Goal: Task Accomplishment & Management: Use online tool/utility

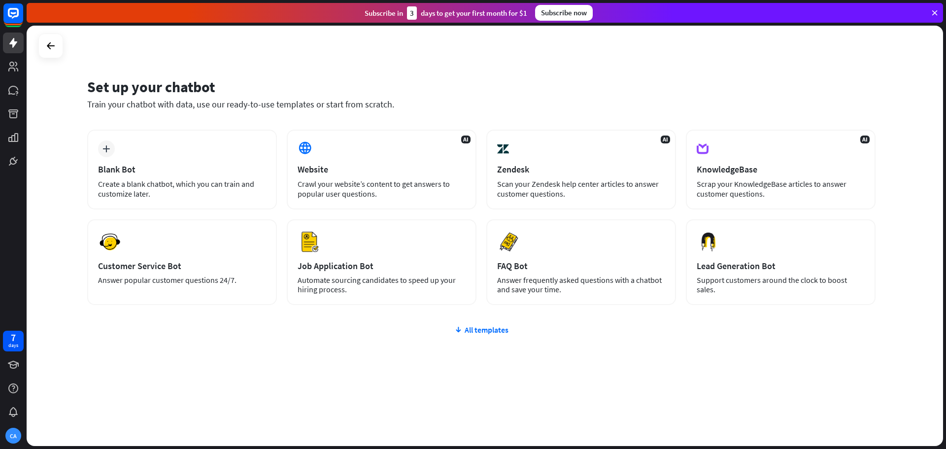
click at [749, 66] on div "Set up your chatbot Train your chatbot with data, use our ready-to-use template…" at bounding box center [485, 236] width 917 height 420
click at [936, 12] on icon at bounding box center [935, 12] width 9 height 9
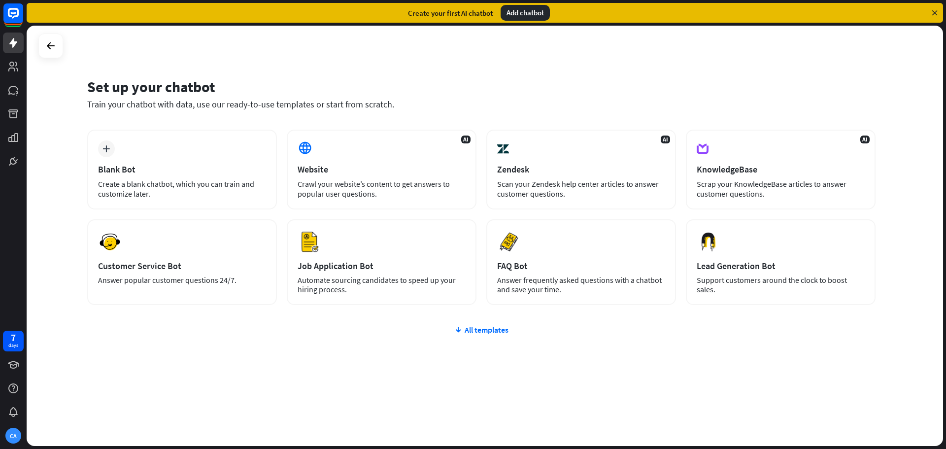
click at [935, 11] on icon at bounding box center [935, 12] width 9 height 9
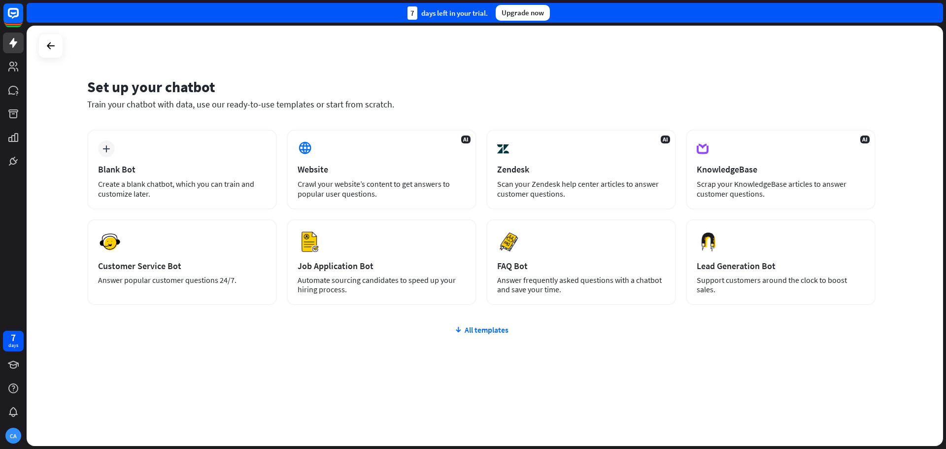
click at [804, 58] on div "Set up your chatbot Train your chatbot with data, use our ready-to-use template…" at bounding box center [485, 236] width 917 height 420
click at [45, 46] on div at bounding box center [50, 45] width 19 height 19
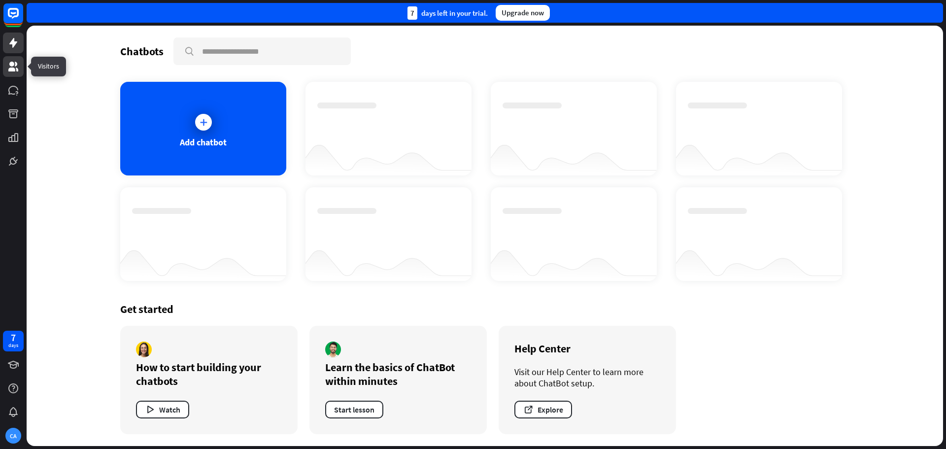
click at [14, 68] on icon at bounding box center [13, 67] width 12 height 12
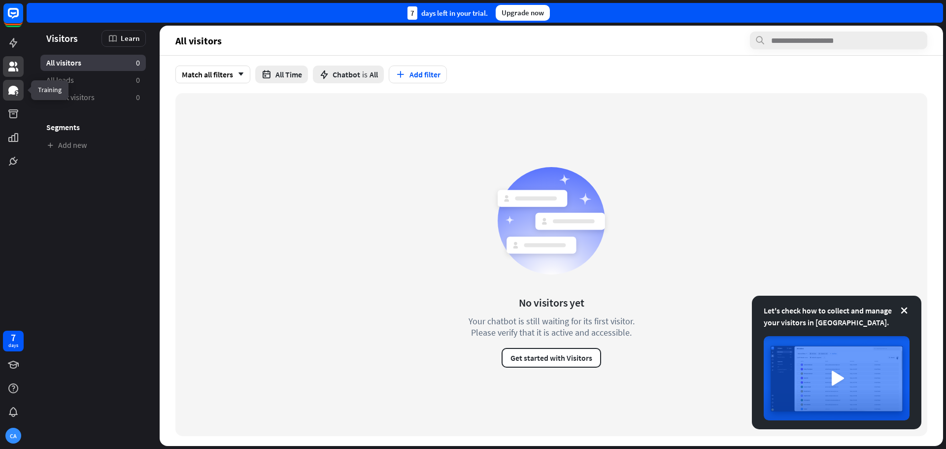
click at [14, 89] on icon at bounding box center [13, 90] width 10 height 9
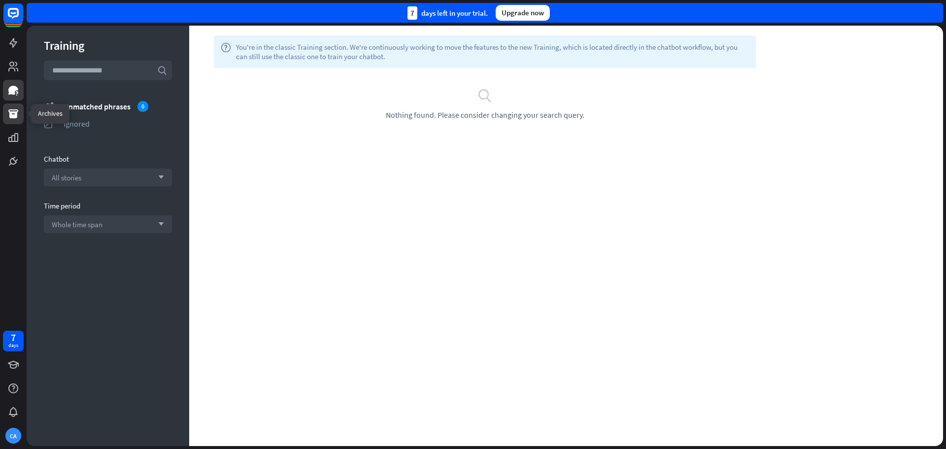
click at [15, 112] on icon at bounding box center [13, 113] width 10 height 9
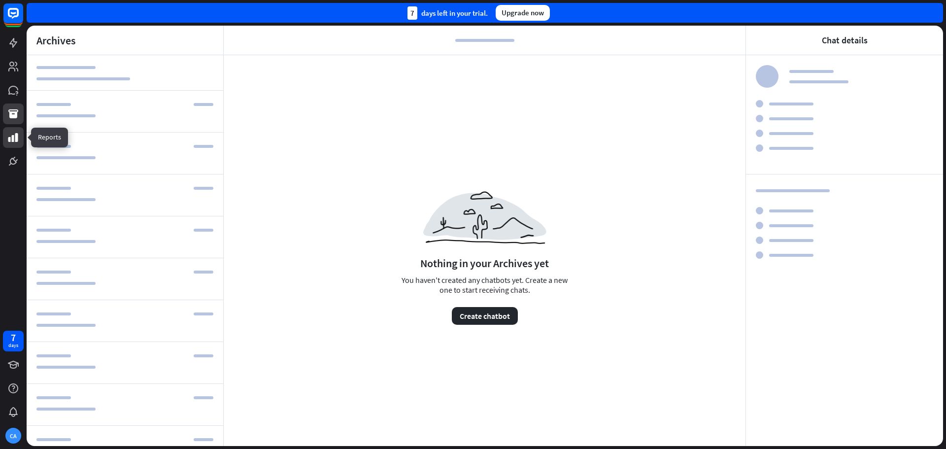
click at [10, 140] on icon at bounding box center [13, 137] width 10 height 9
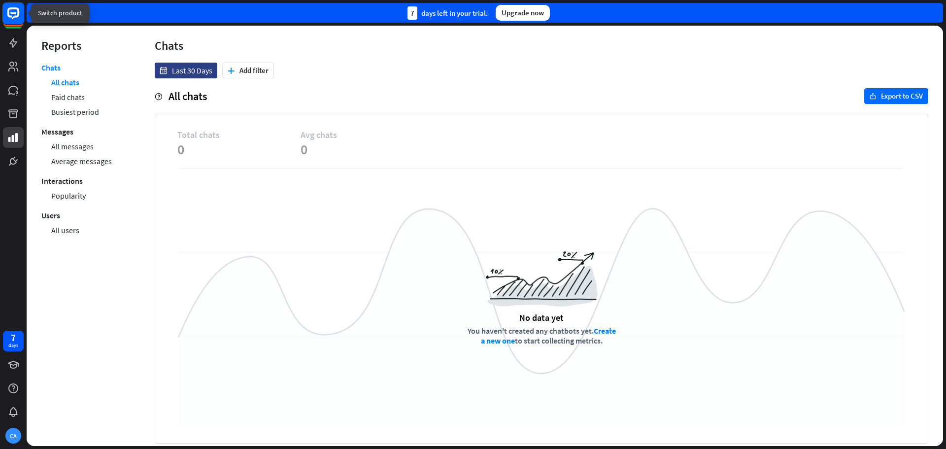
click at [8, 11] on icon at bounding box center [13, 13] width 12 height 12
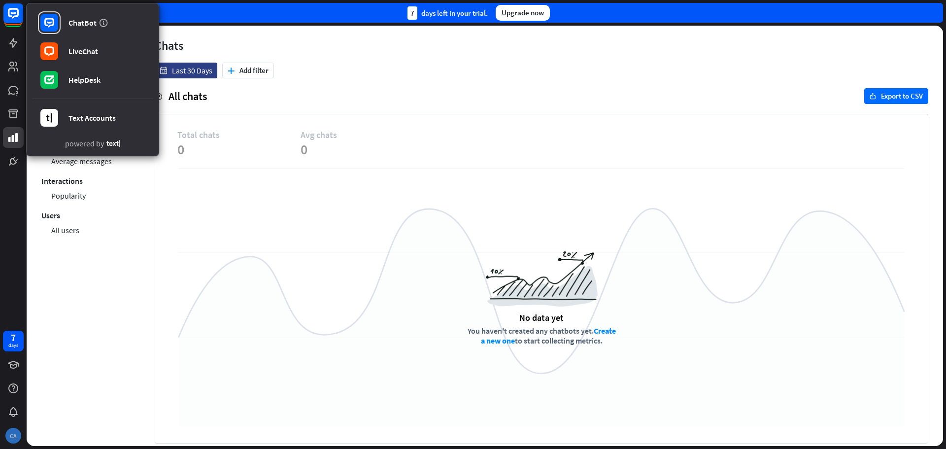
click at [14, 435] on div "CA" at bounding box center [13, 436] width 16 height 16
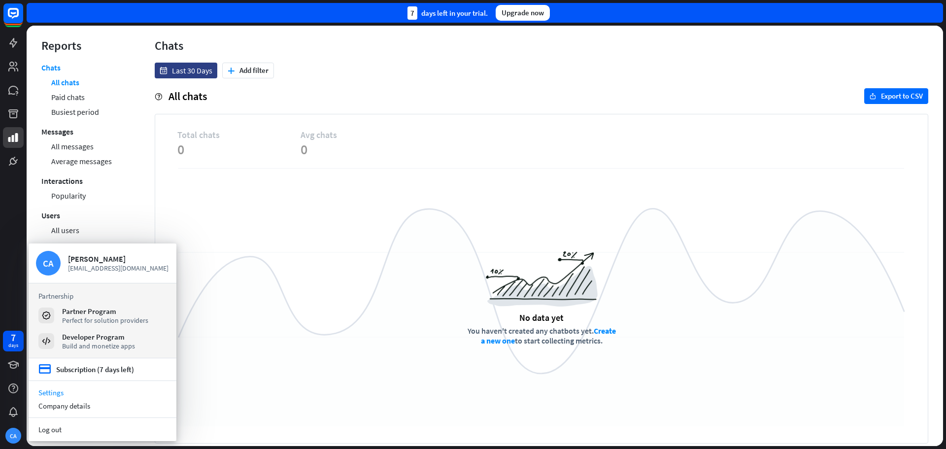
click at [49, 392] on link "Settings" at bounding box center [103, 392] width 148 height 13
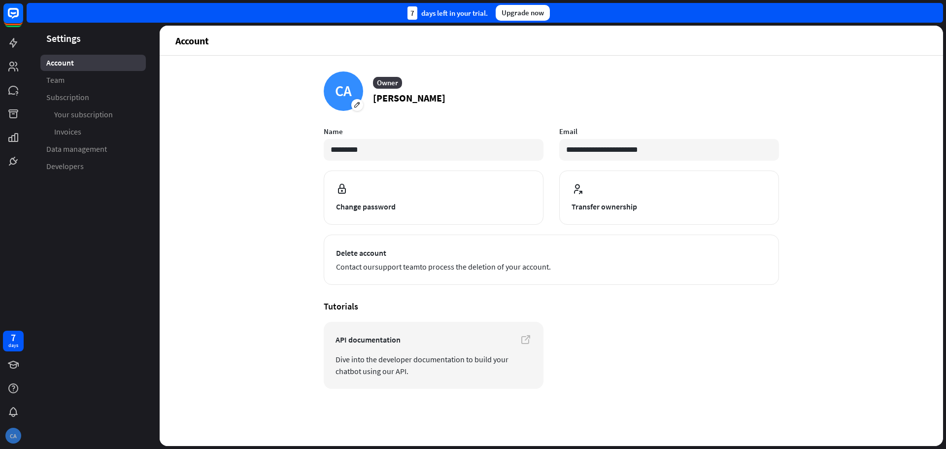
click at [13, 440] on div "CA" at bounding box center [13, 436] width 16 height 16
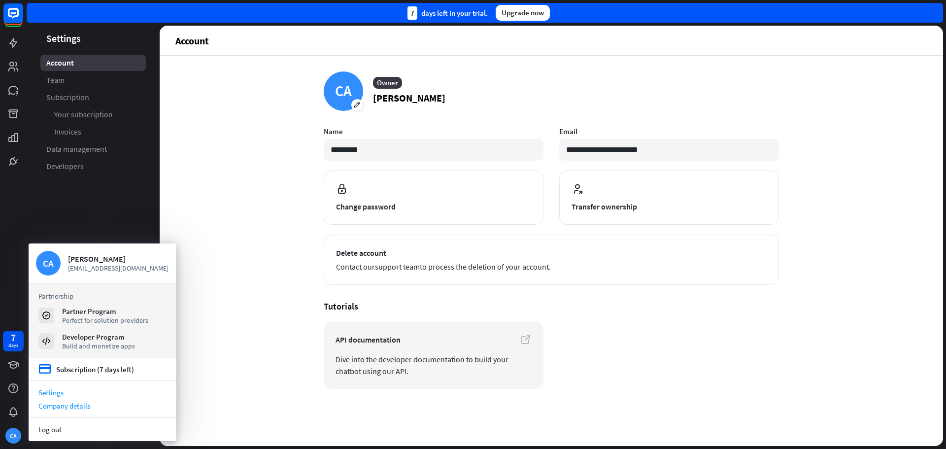
click at [64, 407] on div "Company details" at bounding box center [103, 405] width 148 height 13
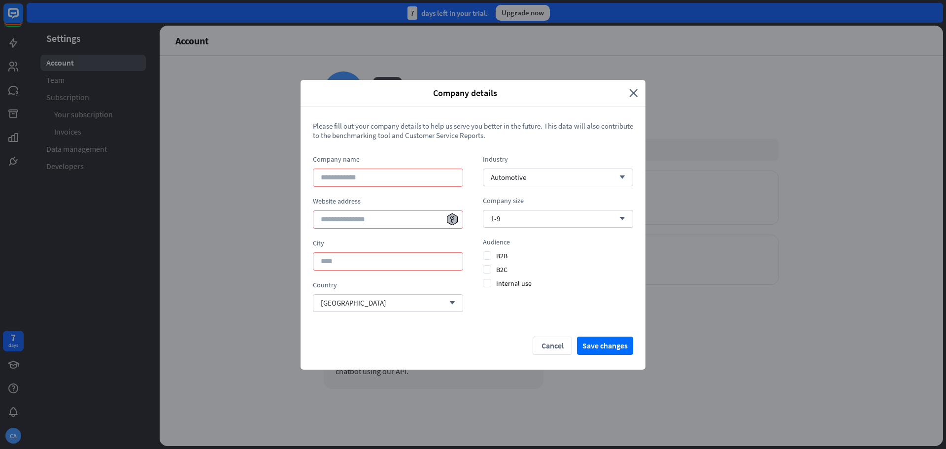
click at [625, 89] on div "Company details" at bounding box center [468, 92] width 321 height 11
click at [635, 91] on icon "close" at bounding box center [633, 92] width 9 height 11
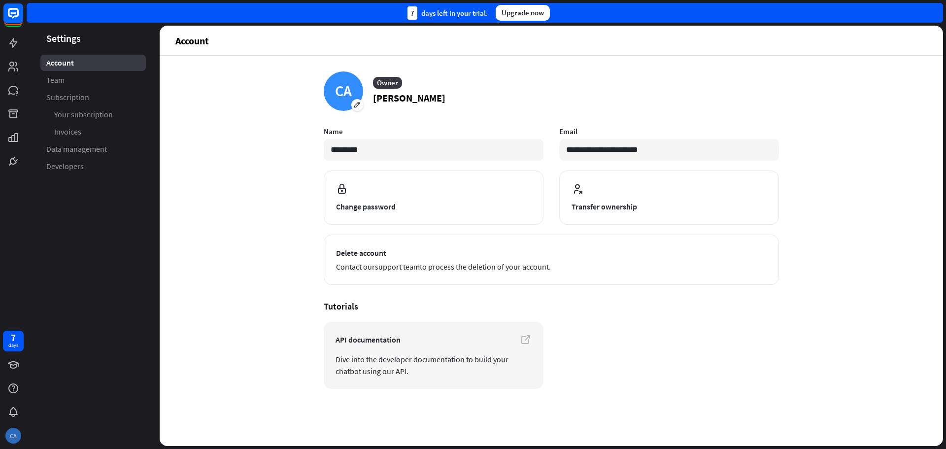
click at [13, 438] on div "CA" at bounding box center [13, 436] width 16 height 16
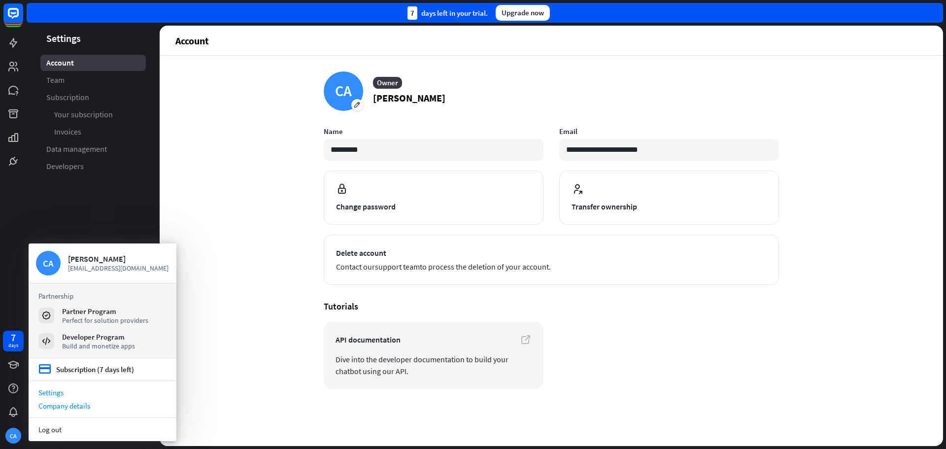
click at [64, 407] on div "Company details" at bounding box center [103, 405] width 148 height 13
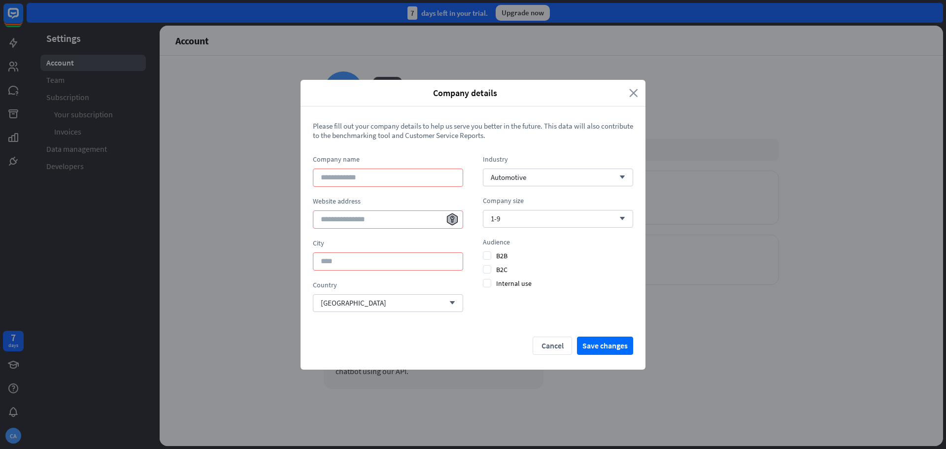
click at [635, 93] on icon "close" at bounding box center [633, 92] width 9 height 11
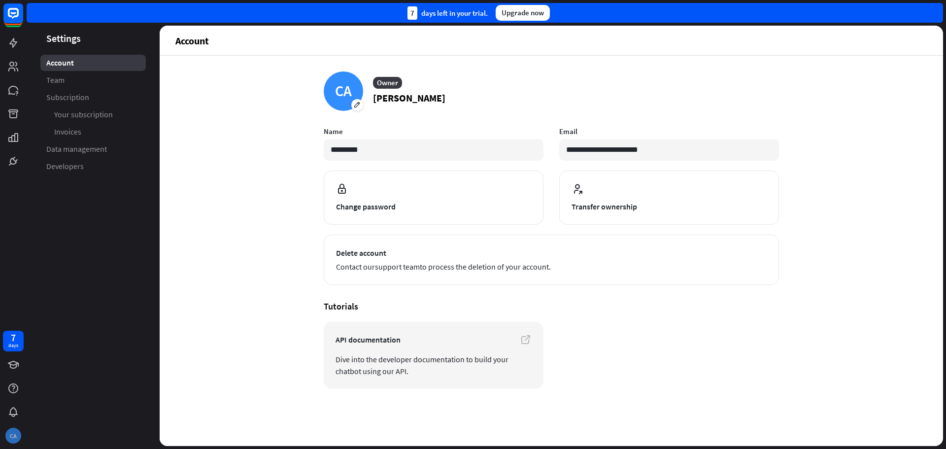
click at [11, 434] on div "CA" at bounding box center [13, 436] width 16 height 16
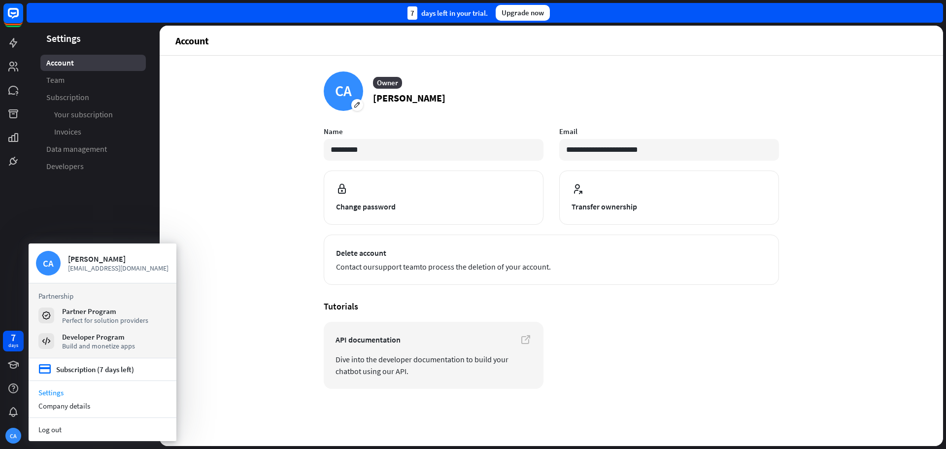
click at [255, 150] on div "**********" at bounding box center [552, 251] width 784 height 390
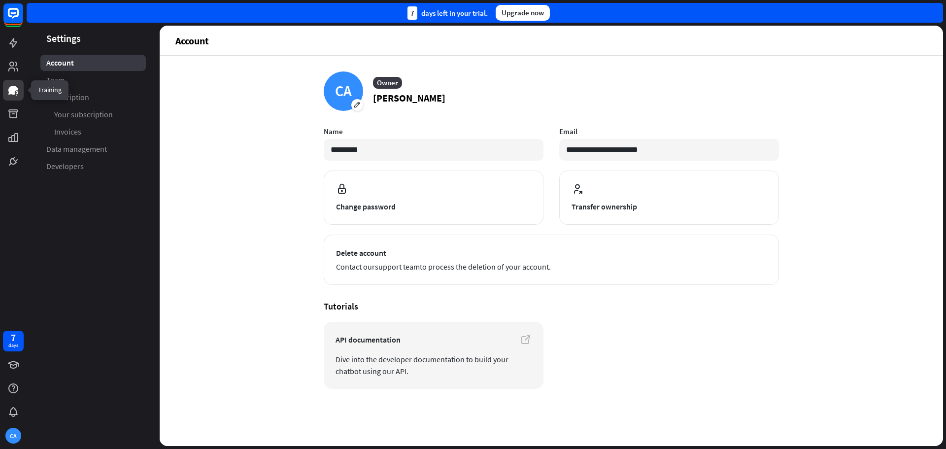
click at [12, 89] on icon at bounding box center [13, 90] width 10 height 9
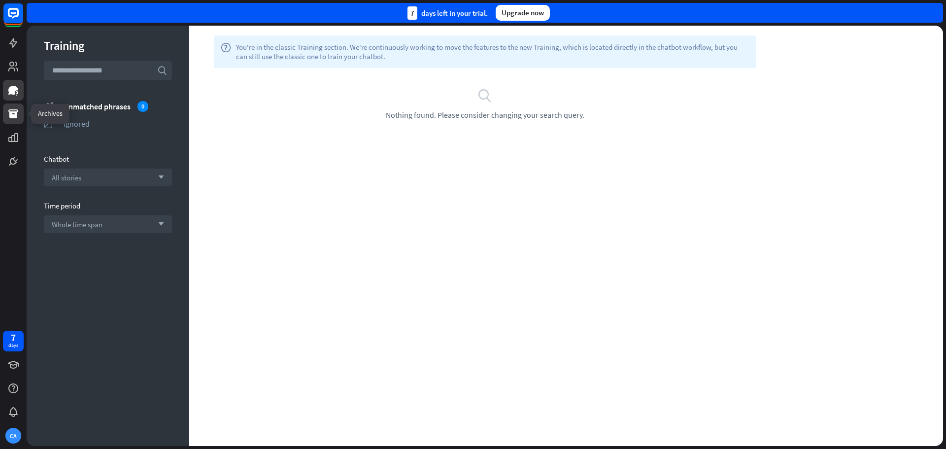
click at [14, 116] on icon at bounding box center [13, 113] width 10 height 9
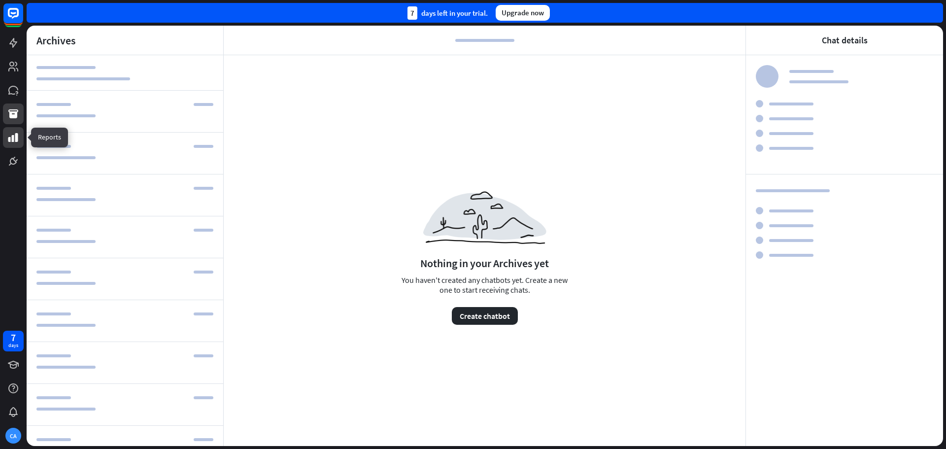
click at [12, 136] on icon at bounding box center [13, 137] width 10 height 9
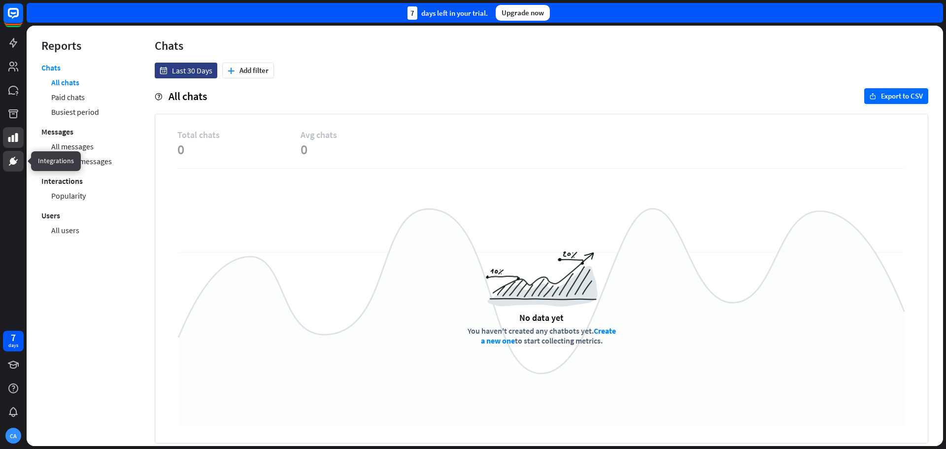
click at [11, 165] on icon at bounding box center [13, 161] width 12 height 12
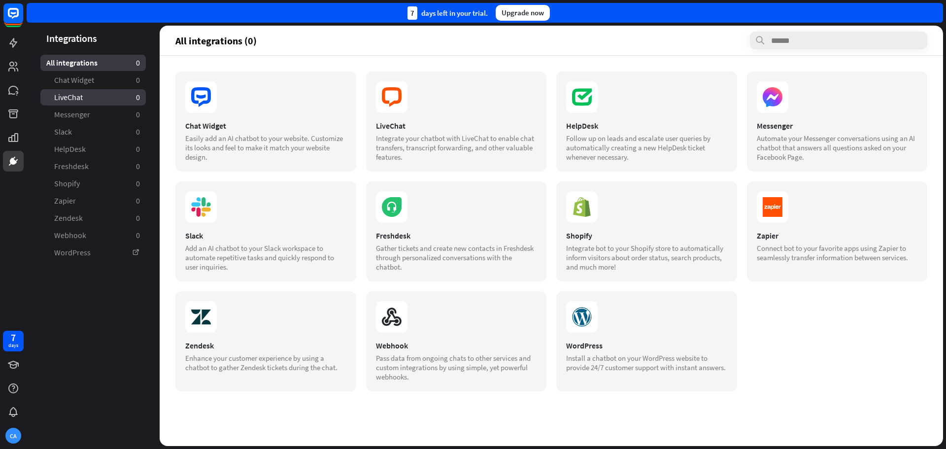
click at [78, 96] on span "LiveChat" at bounding box center [68, 97] width 29 height 10
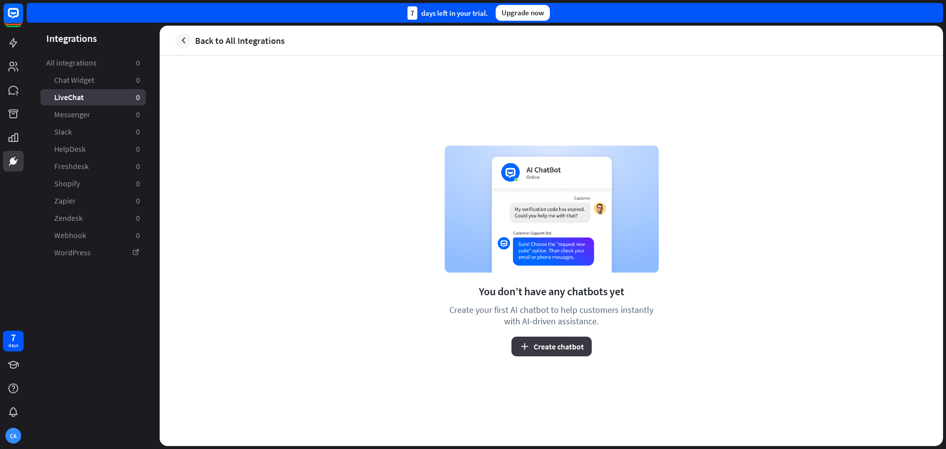
click at [541, 347] on button "Create chatbot" at bounding box center [552, 347] width 80 height 20
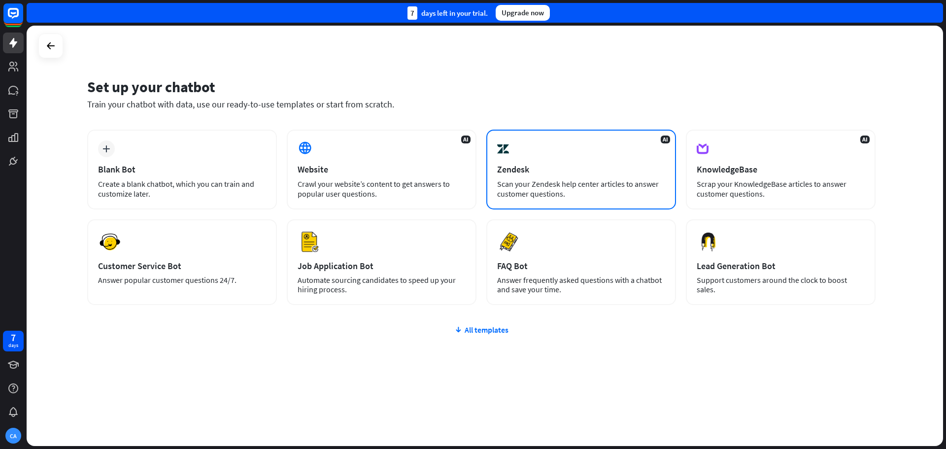
click at [577, 154] on div "AI Zendesk Scan your Zendesk help center articles to answer customer questions." at bounding box center [582, 170] width 190 height 80
